Goal: Information Seeking & Learning: Learn about a topic

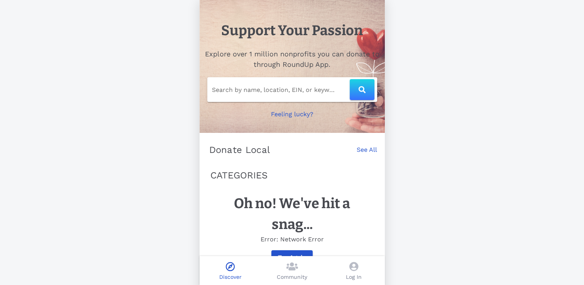
click at [367, 154] on link "See All" at bounding box center [366, 153] width 20 height 17
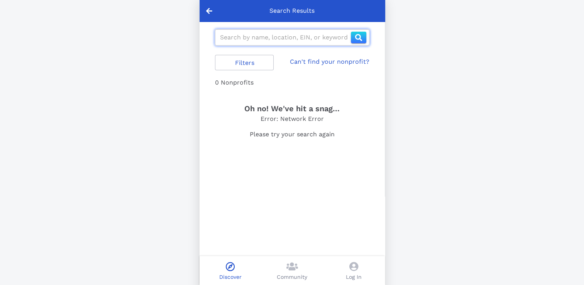
click at [266, 37] on input "text" at bounding box center [285, 37] width 131 height 12
type input "I AM MENtality"
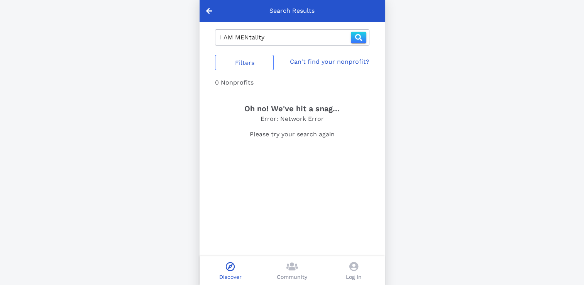
click at [246, 69] on button "Filters" at bounding box center [244, 62] width 59 height 15
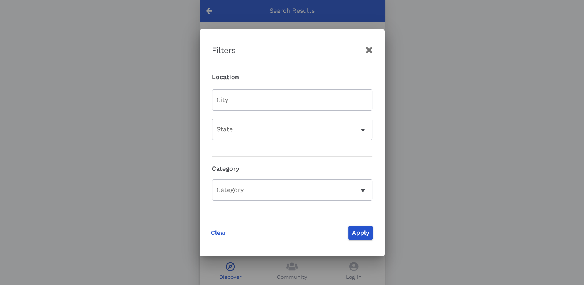
click at [282, 106] on input "City" at bounding box center [291, 100] width 151 height 12
type input "Baltimore"
click at [302, 132] on div at bounding box center [287, 129] width 142 height 19
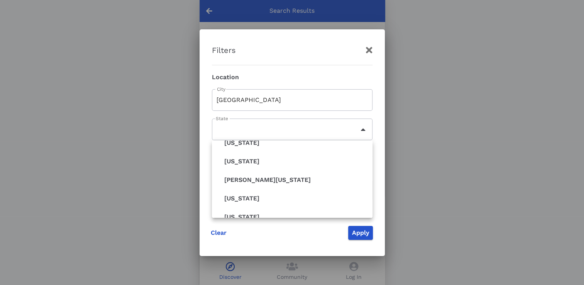
scroll to position [379, 0]
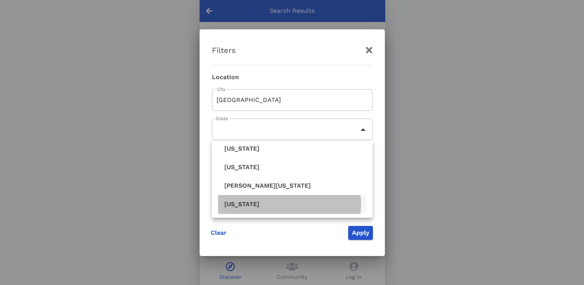
click at [264, 206] on div "Maryland" at bounding box center [292, 203] width 136 height 7
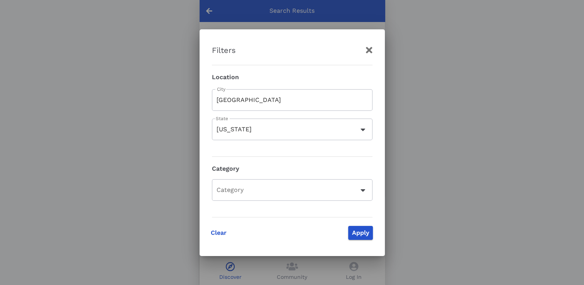
click at [365, 185] on div "Category" at bounding box center [291, 190] width 151 height 22
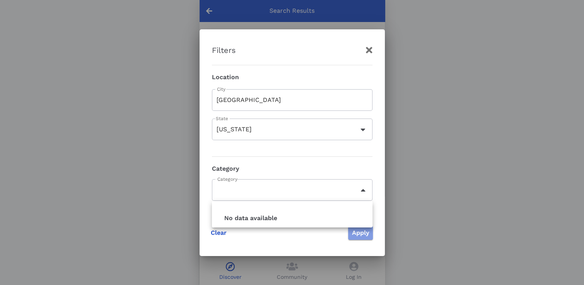
click at [355, 235] on span "Apply" at bounding box center [360, 232] width 19 height 7
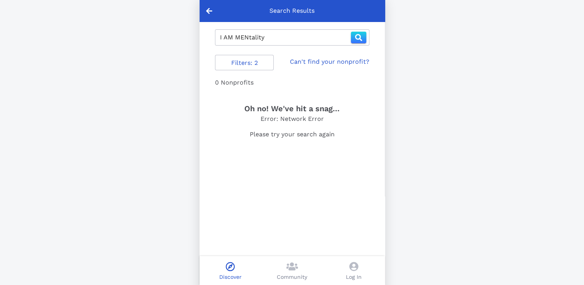
click at [208, 10] on icon at bounding box center [209, 10] width 6 height 7
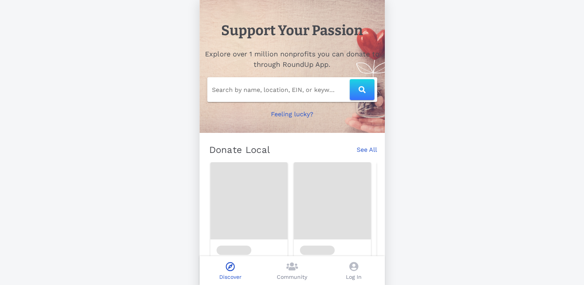
click at [243, 212] on div at bounding box center [248, 200] width 77 height 77
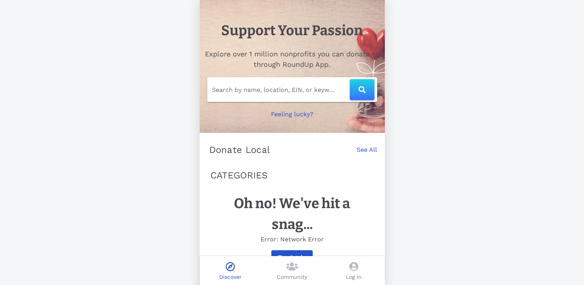
click at [373, 148] on link "See All" at bounding box center [366, 153] width 20 height 17
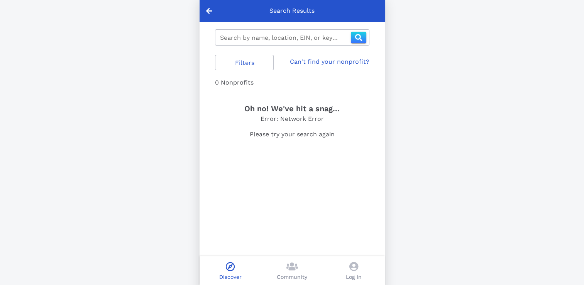
click at [210, 14] on div at bounding box center [208, 11] width 19 height 22
type input "i am mentality"
